Goal: Task Accomplishment & Management: Use online tool/utility

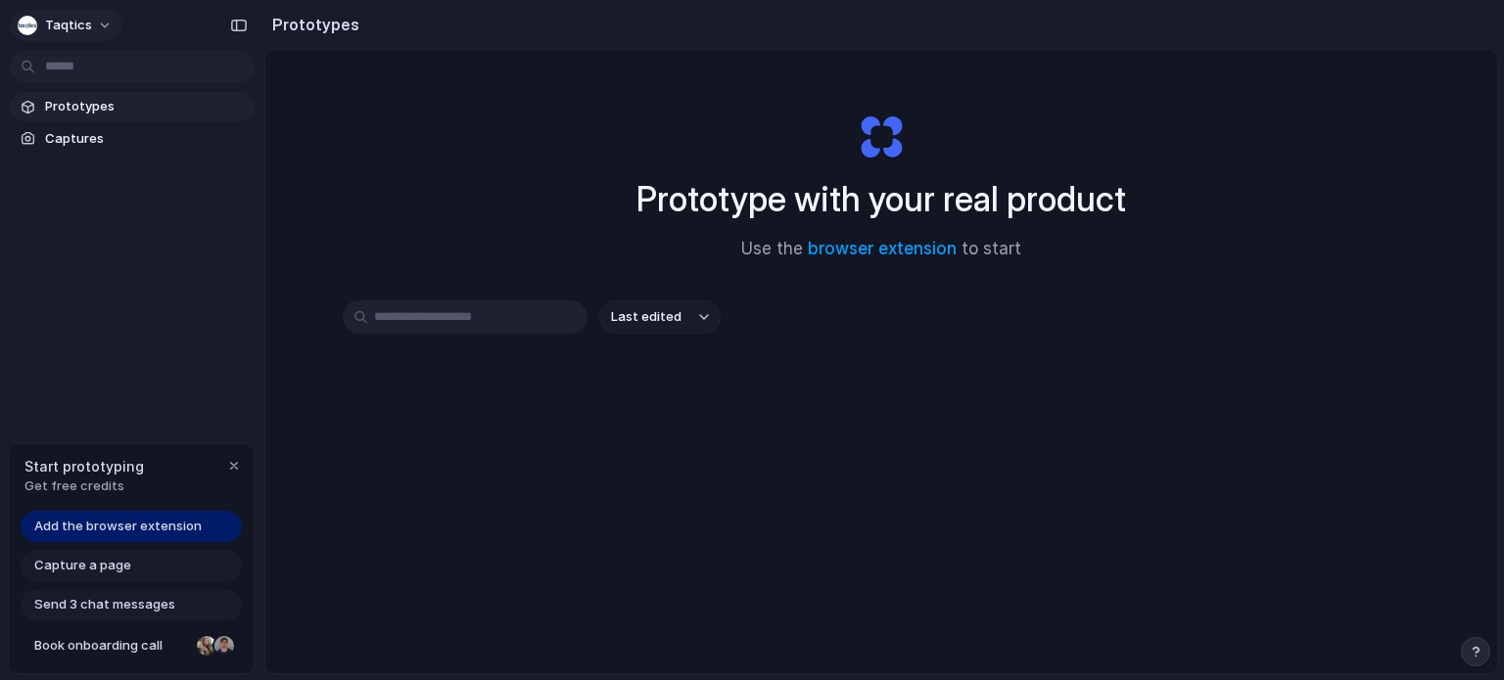
click at [87, 25] on span "Taqtics" at bounding box center [68, 26] width 47 height 20
click at [110, 155] on li "Sign out" at bounding box center [95, 163] width 163 height 31
click at [896, 512] on div "Prototype with your real product Use the browser extension to start Last edited" at bounding box center [880, 413] width 1231 height 727
click at [643, 323] on span "Last edited" at bounding box center [646, 317] width 70 height 20
click at [445, 325] on input "text" at bounding box center [465, 317] width 245 height 33
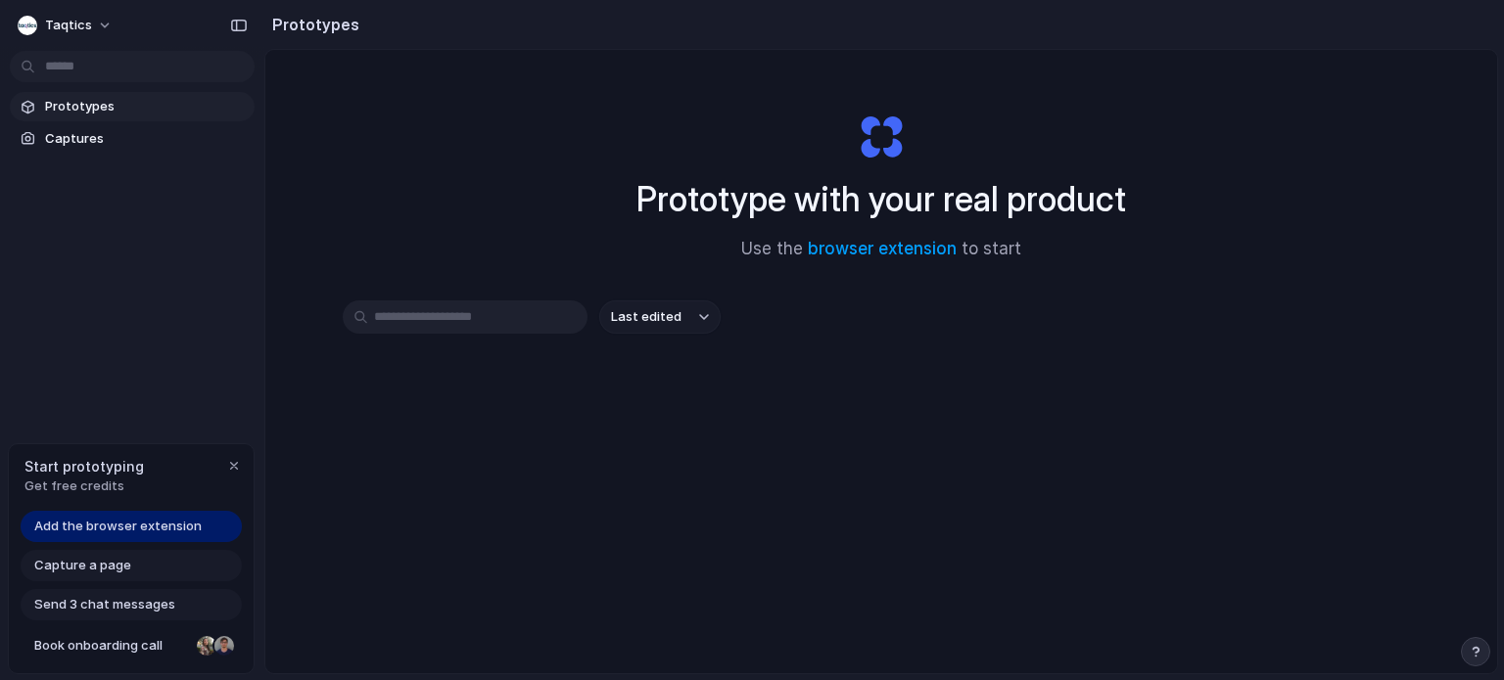
click at [143, 524] on span "Add the browser extension" at bounding box center [117, 527] width 167 height 20
click at [138, 526] on span "Add the browser extension" at bounding box center [117, 527] width 167 height 20
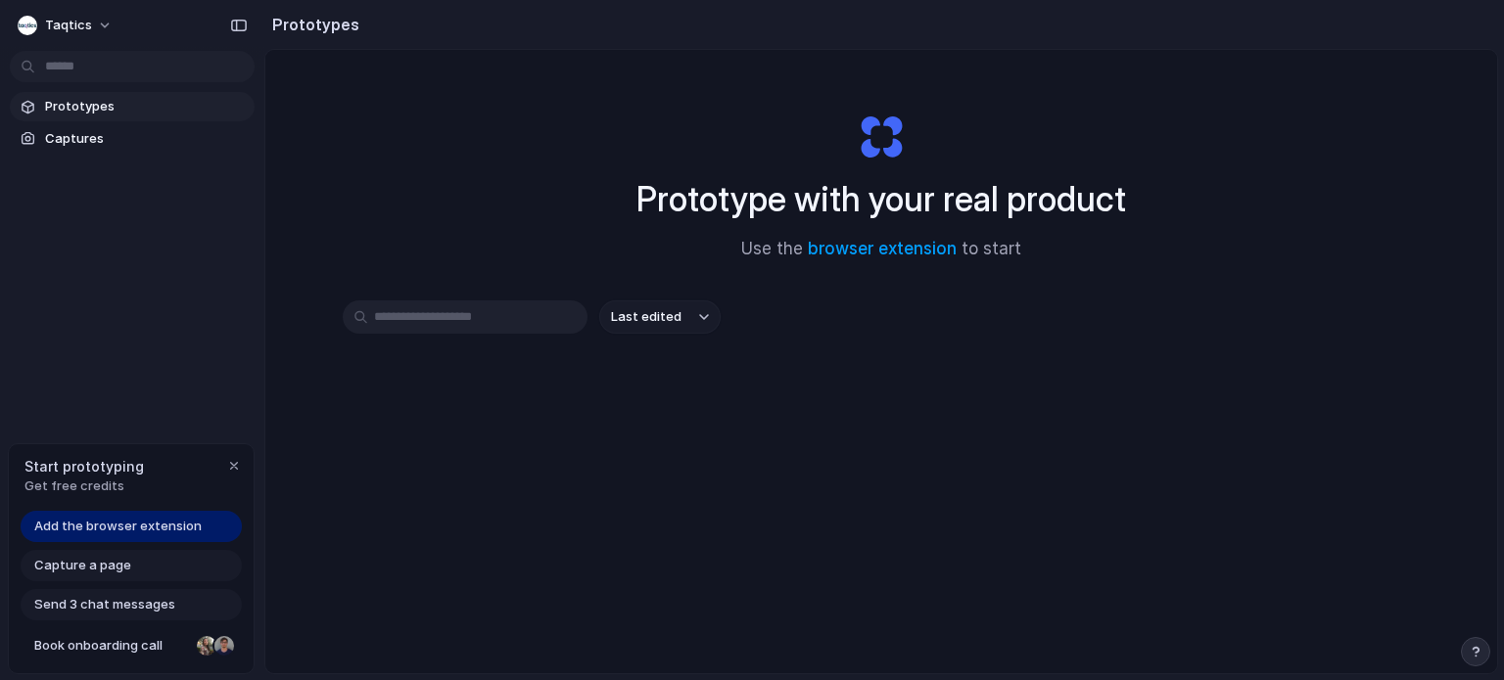
click at [138, 526] on span "Add the browser extension" at bounding box center [117, 527] width 167 height 20
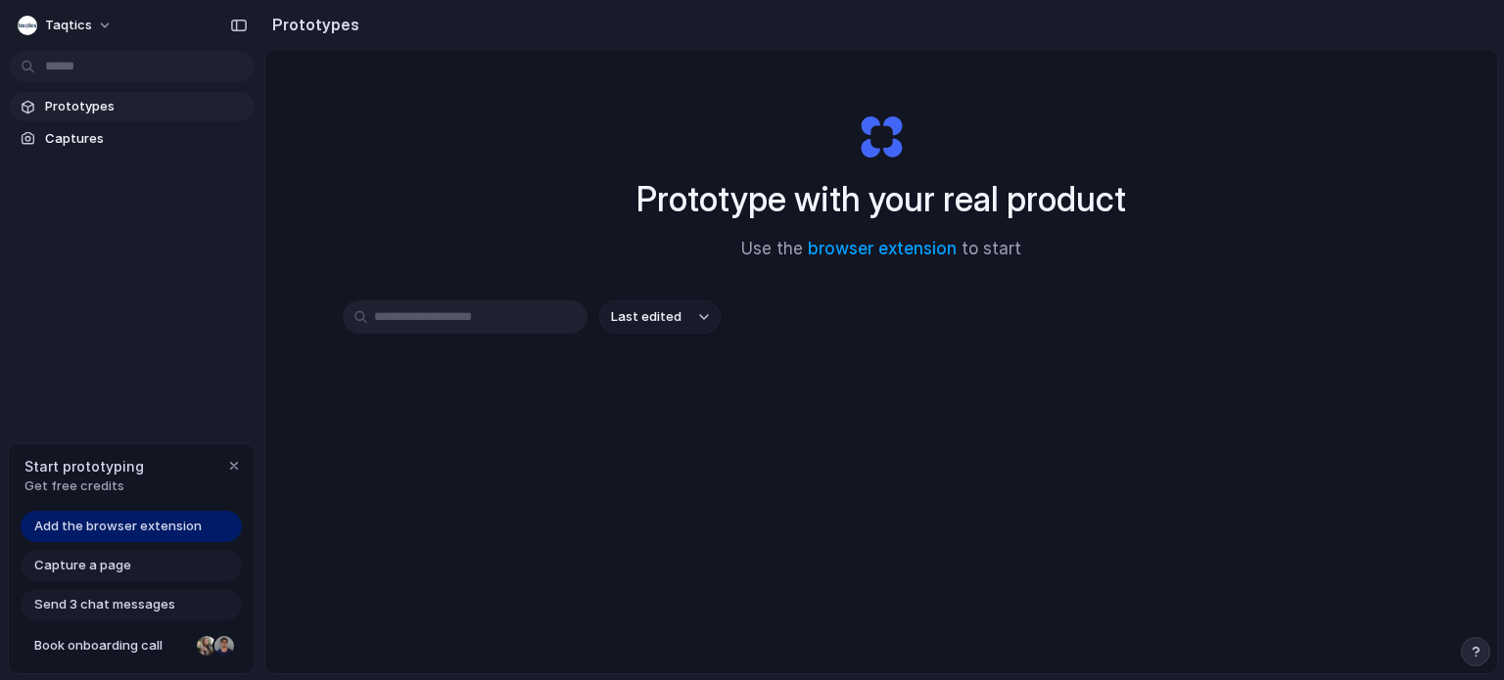
click at [138, 526] on span "Add the browser extension" at bounding box center [117, 527] width 167 height 20
click at [1473, 648] on div "button" at bounding box center [1475, 652] width 14 height 14
click at [1072, 410] on div "Last edited" at bounding box center [881, 387] width 1077 height 172
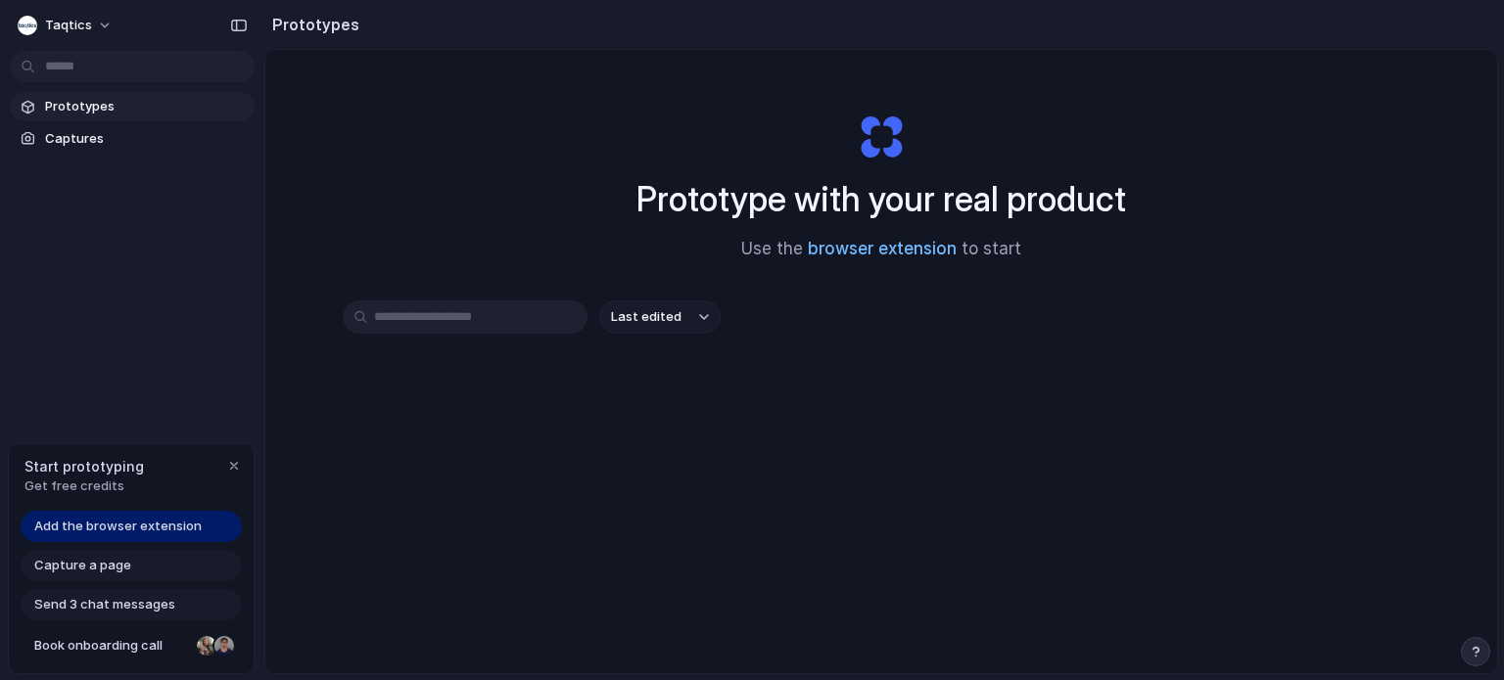
click at [877, 246] on link "browser extension" at bounding box center [882, 249] width 149 height 20
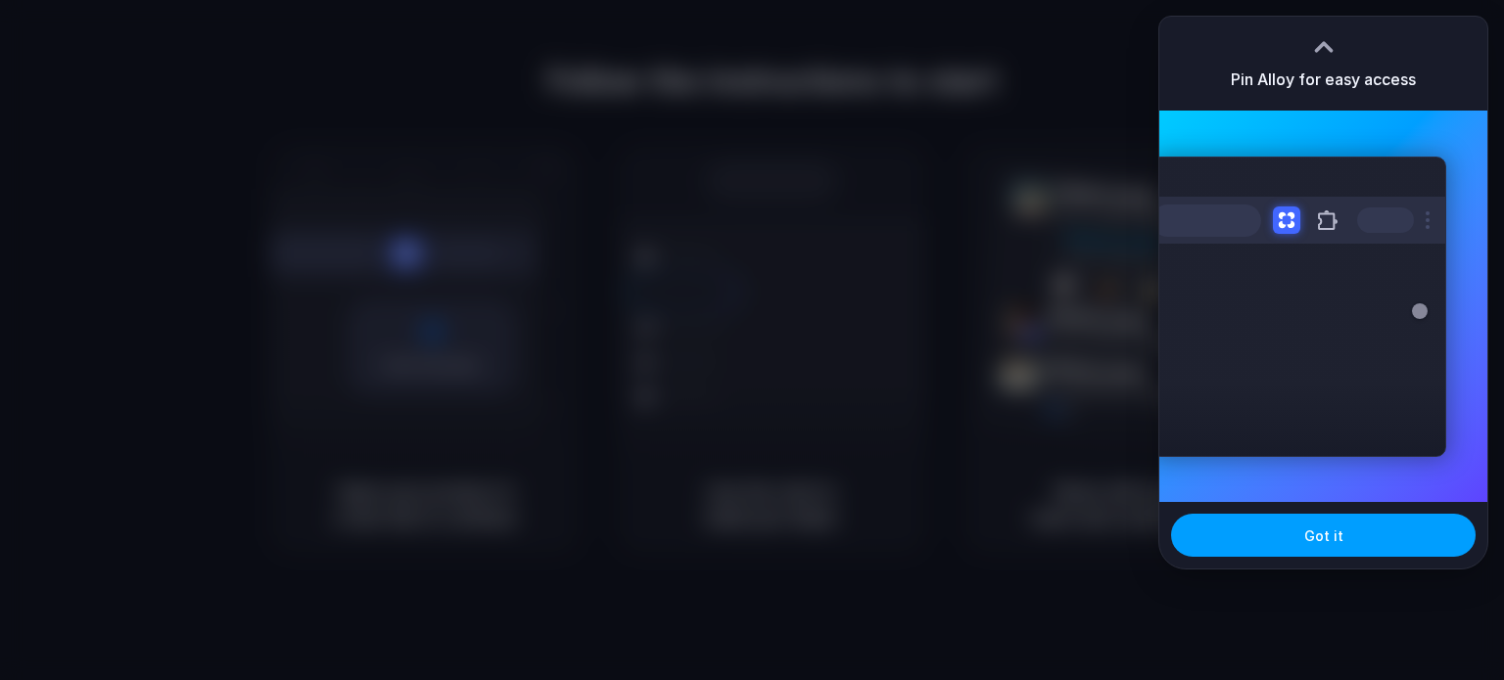
click at [1335, 532] on span "Got it" at bounding box center [1323, 536] width 39 height 21
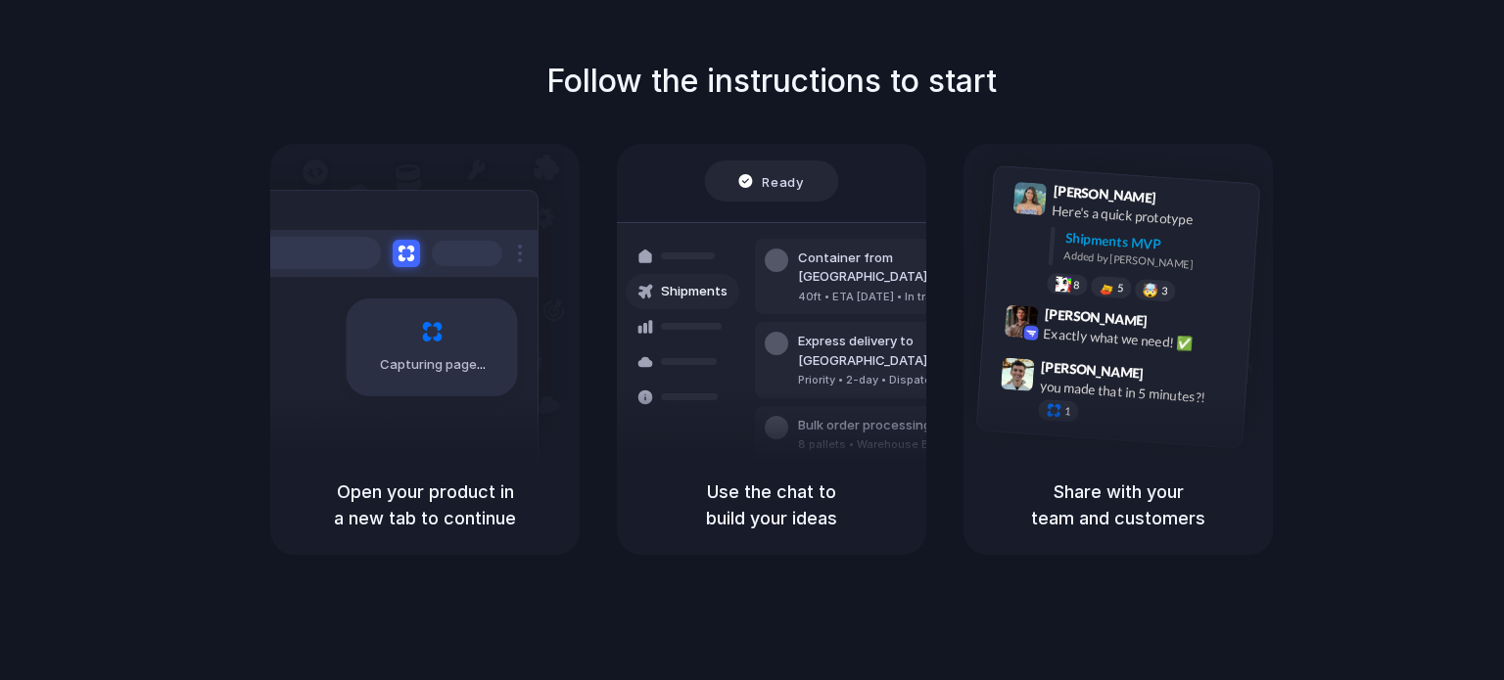
click at [426, 359] on span "Capturing page" at bounding box center [434, 365] width 109 height 20
click at [1377, 207] on div "Follow the instructions to start Capturing page Open your product in a new tab …" at bounding box center [772, 306] width 1504 height 497
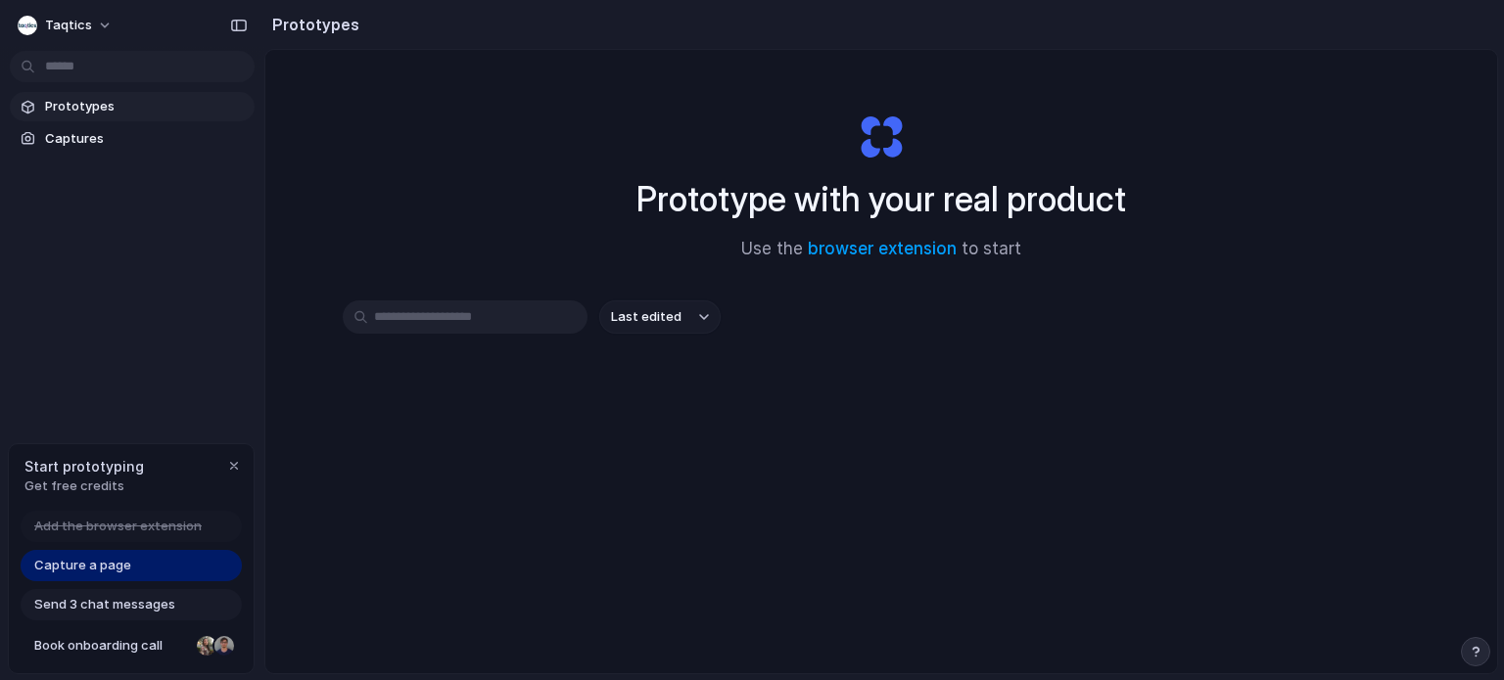
click at [1028, 153] on div "Prototype with your real product Use the browser extension to start" at bounding box center [880, 178] width 783 height 211
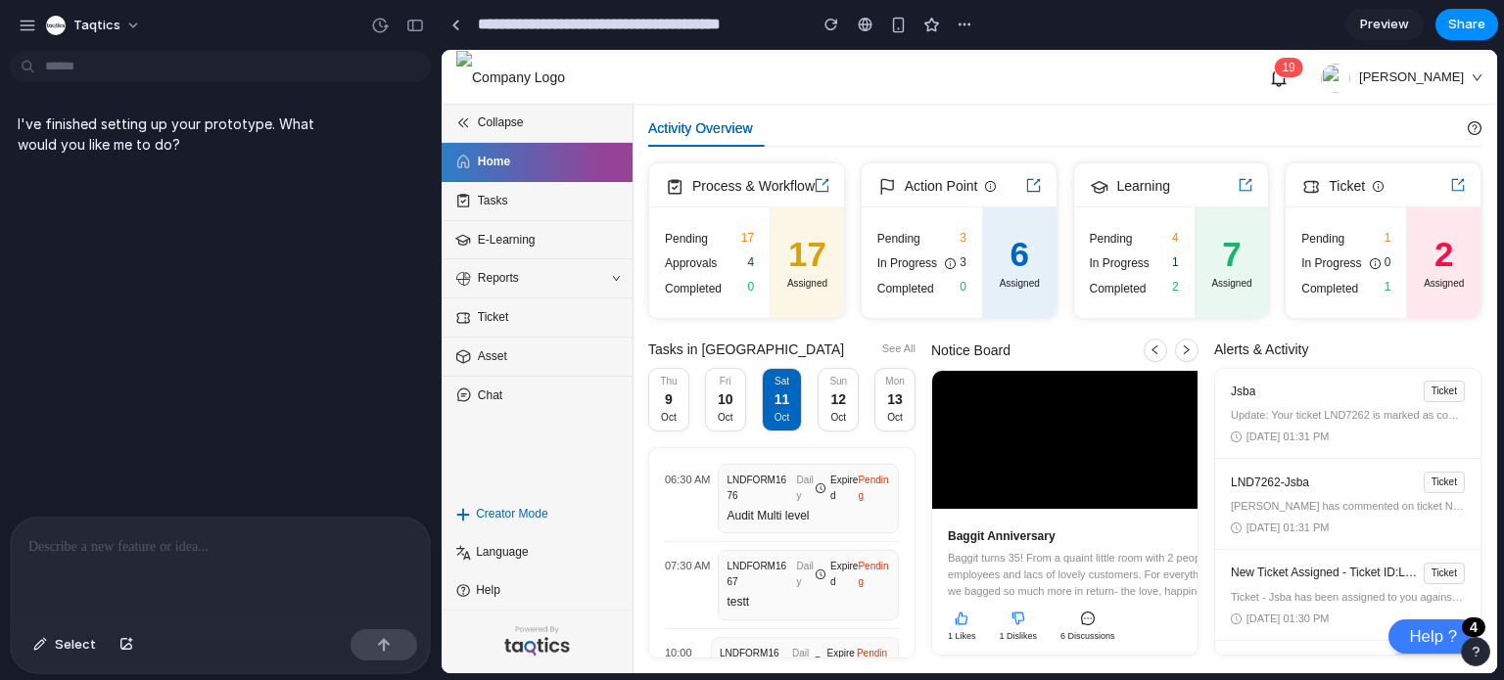
click at [240, 541] on p at bounding box center [220, 546] width 384 height 23
click at [957, 23] on div "button" at bounding box center [964, 25] width 16 height 16
click at [63, 543] on p at bounding box center [220, 546] width 384 height 23
click at [61, 646] on span "Select" at bounding box center [75, 645] width 41 height 20
click at [227, 550] on p at bounding box center [220, 546] width 384 height 23
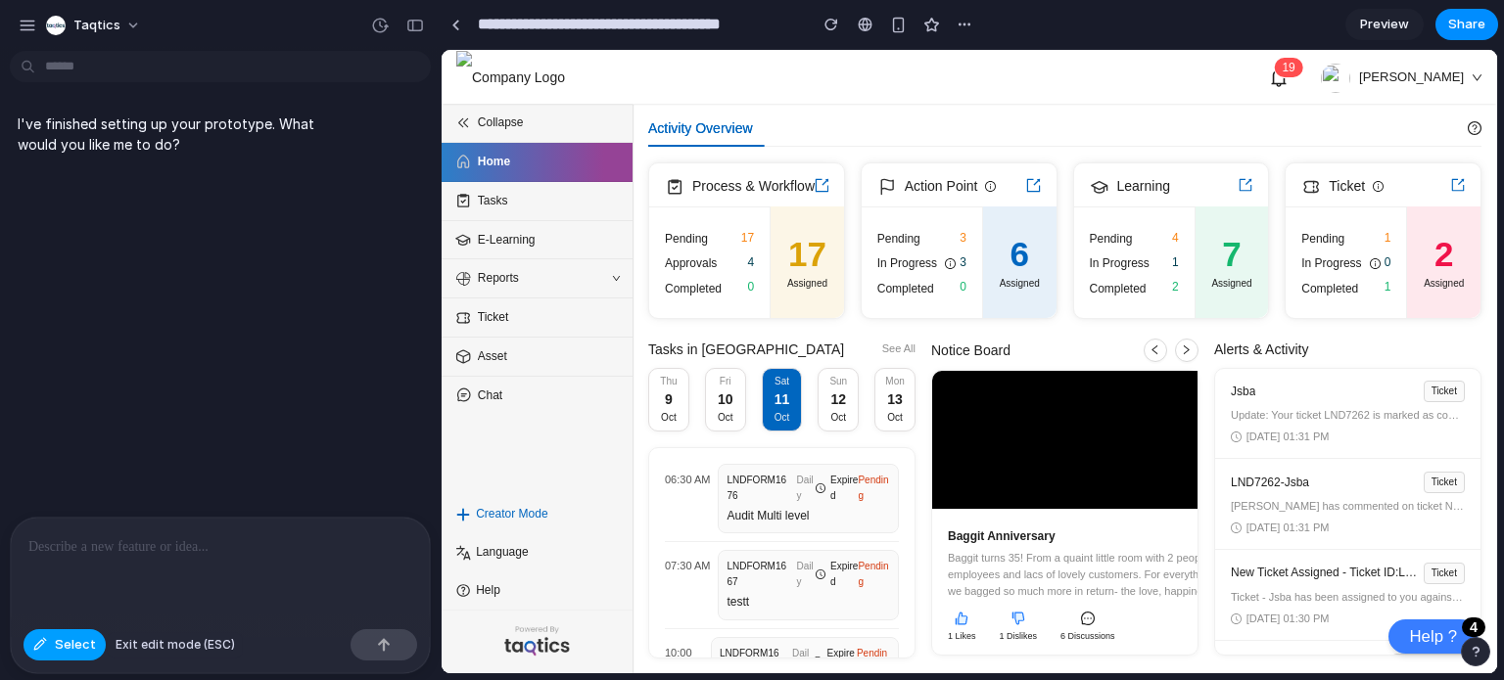
click at [71, 649] on span "Select" at bounding box center [75, 645] width 41 height 20
click at [183, 560] on div at bounding box center [220, 570] width 419 height 104
click at [149, 535] on p at bounding box center [220, 546] width 384 height 23
click at [1477, 650] on div "button" at bounding box center [1475, 652] width 14 height 14
click at [302, 535] on p at bounding box center [220, 546] width 384 height 23
